Goal: Task Accomplishment & Management: Manage account settings

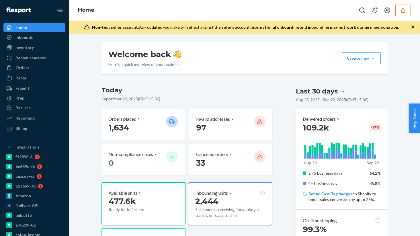
click at [406, 14] on button "button" at bounding box center [403, 10] width 15 height 11
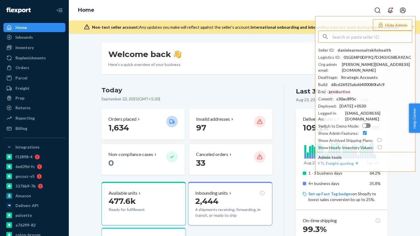
click at [352, 4] on div "Home Hide Admin Seller ID : danielearmonaitekilohealth Logistics ID : 01GEMP0DP…" at bounding box center [244, 10] width 351 height 21
click at [404, 12] on icon "Open account menu" at bounding box center [403, 10] width 7 height 7
click at [383, 42] on div "Log out" at bounding box center [390, 39] width 43 height 11
